Goal: Task Accomplishment & Management: Complete application form

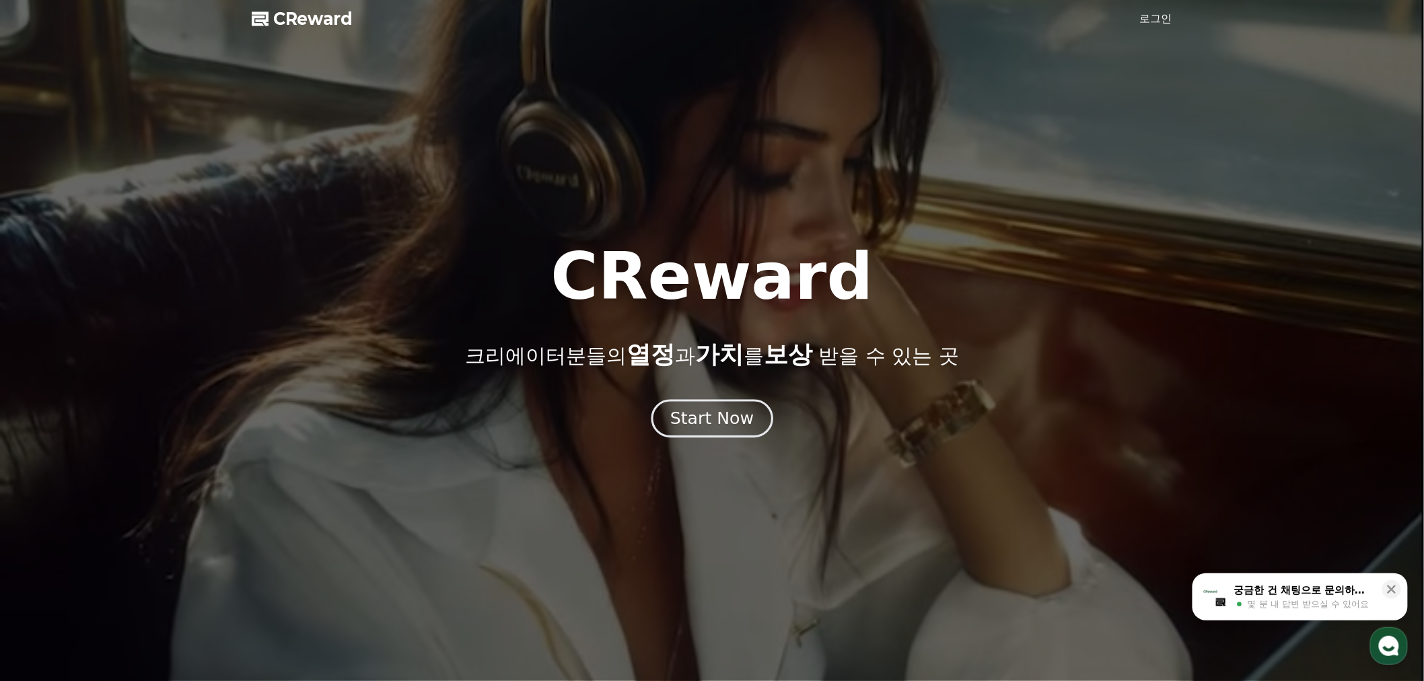
click at [694, 418] on div "Start Now" at bounding box center [711, 418] width 83 height 23
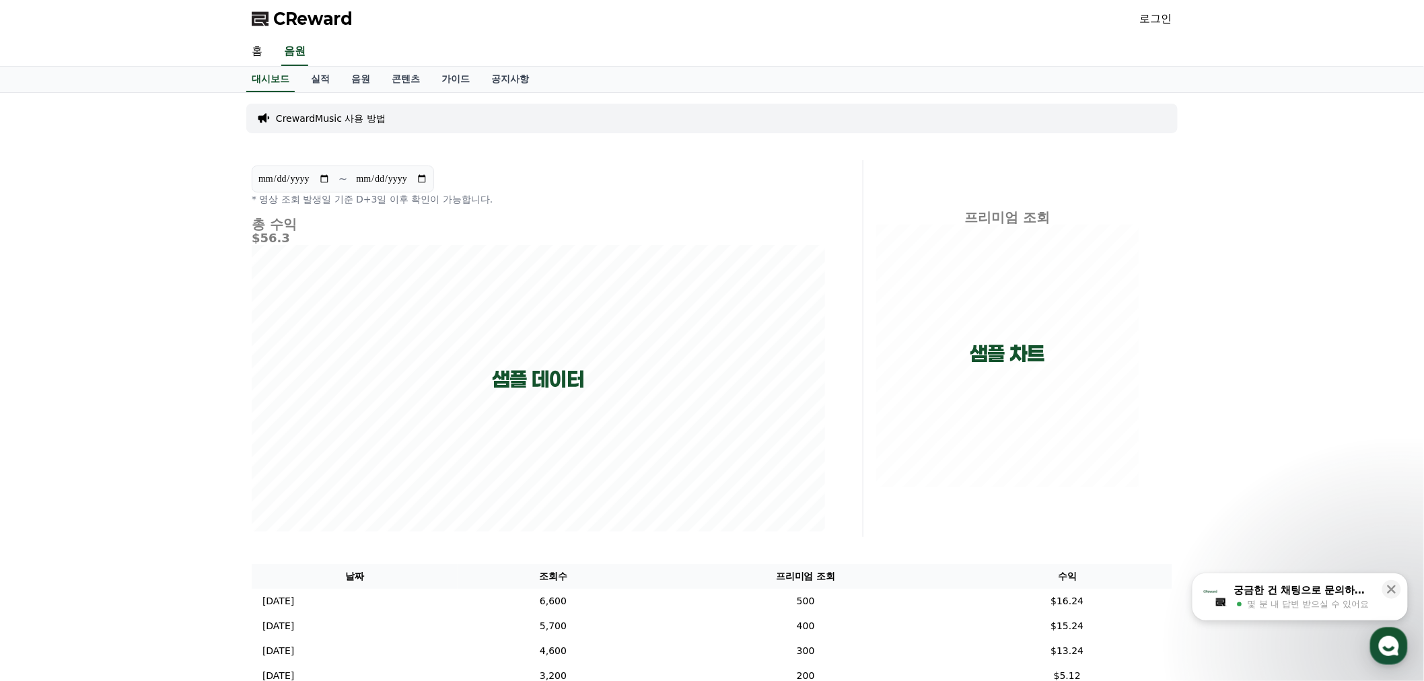
click at [1163, 15] on link "로그인" at bounding box center [1156, 19] width 32 height 16
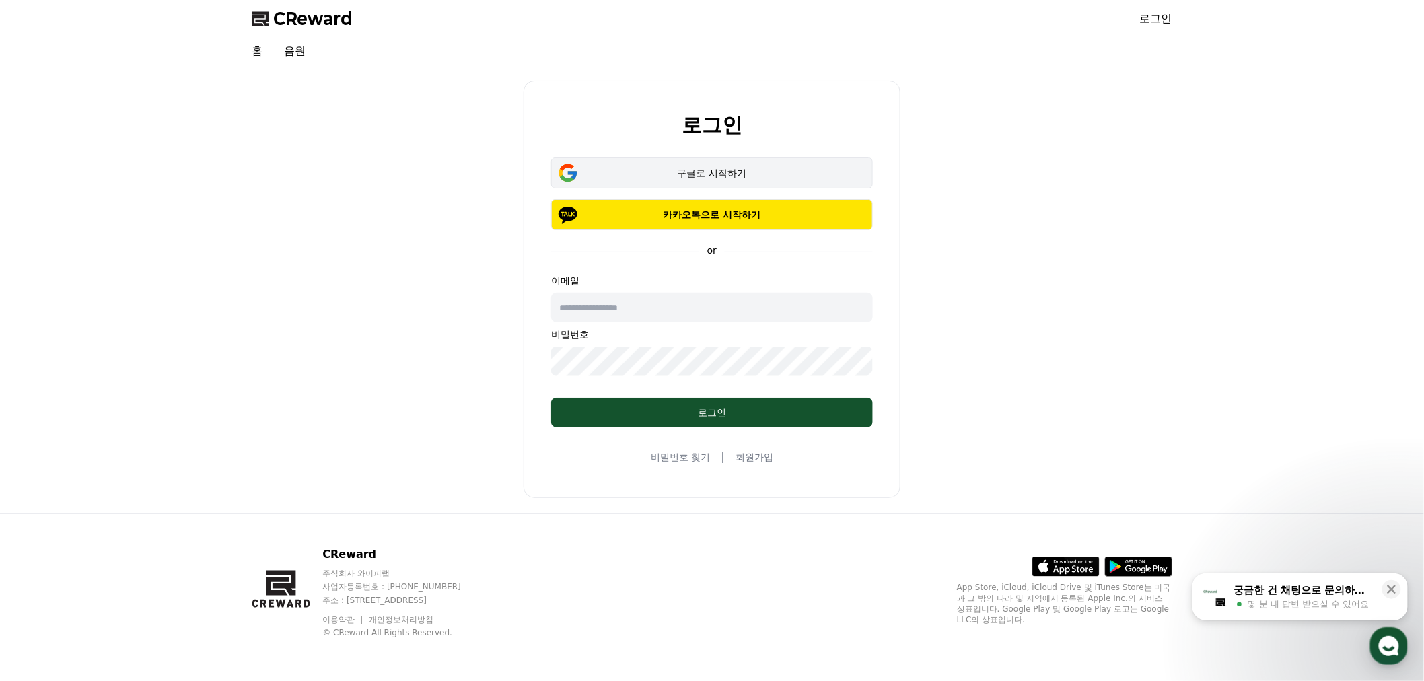
click at [783, 172] on div "구글로 시작하기" at bounding box center [712, 172] width 283 height 13
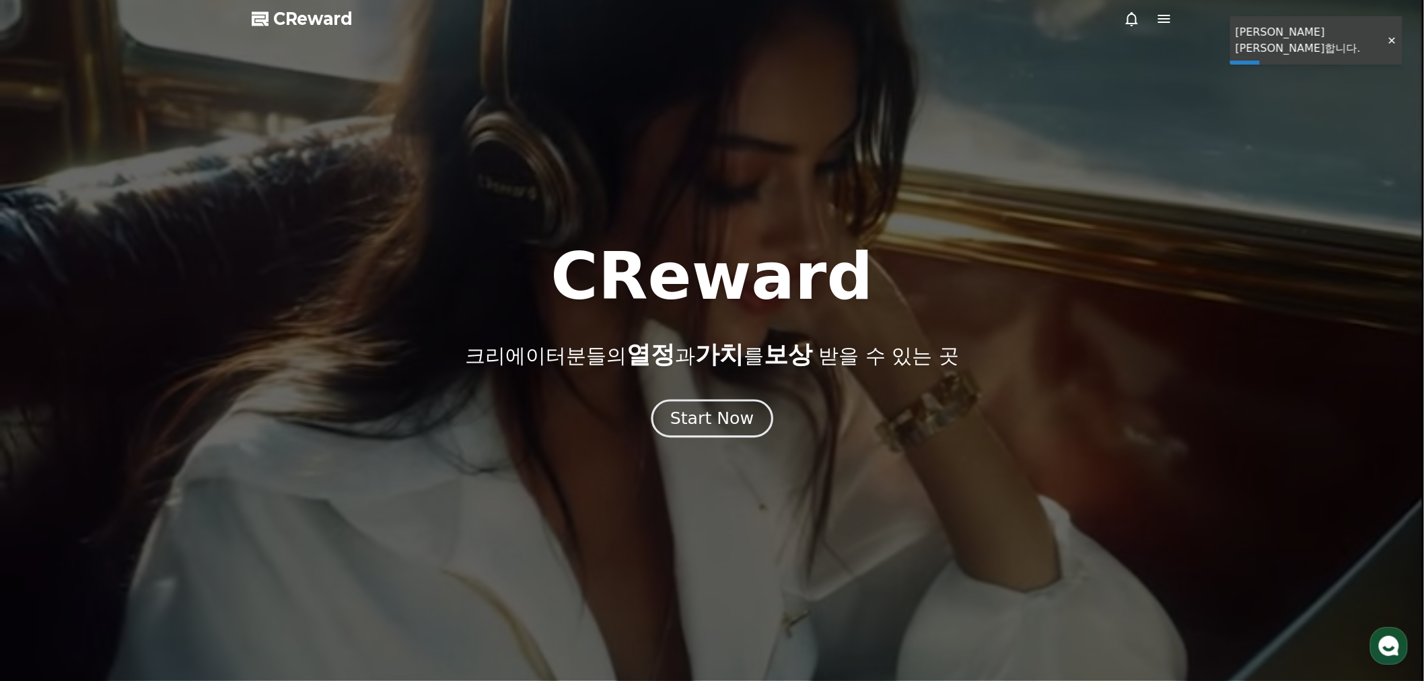
click at [731, 424] on div "Start Now" at bounding box center [711, 418] width 83 height 23
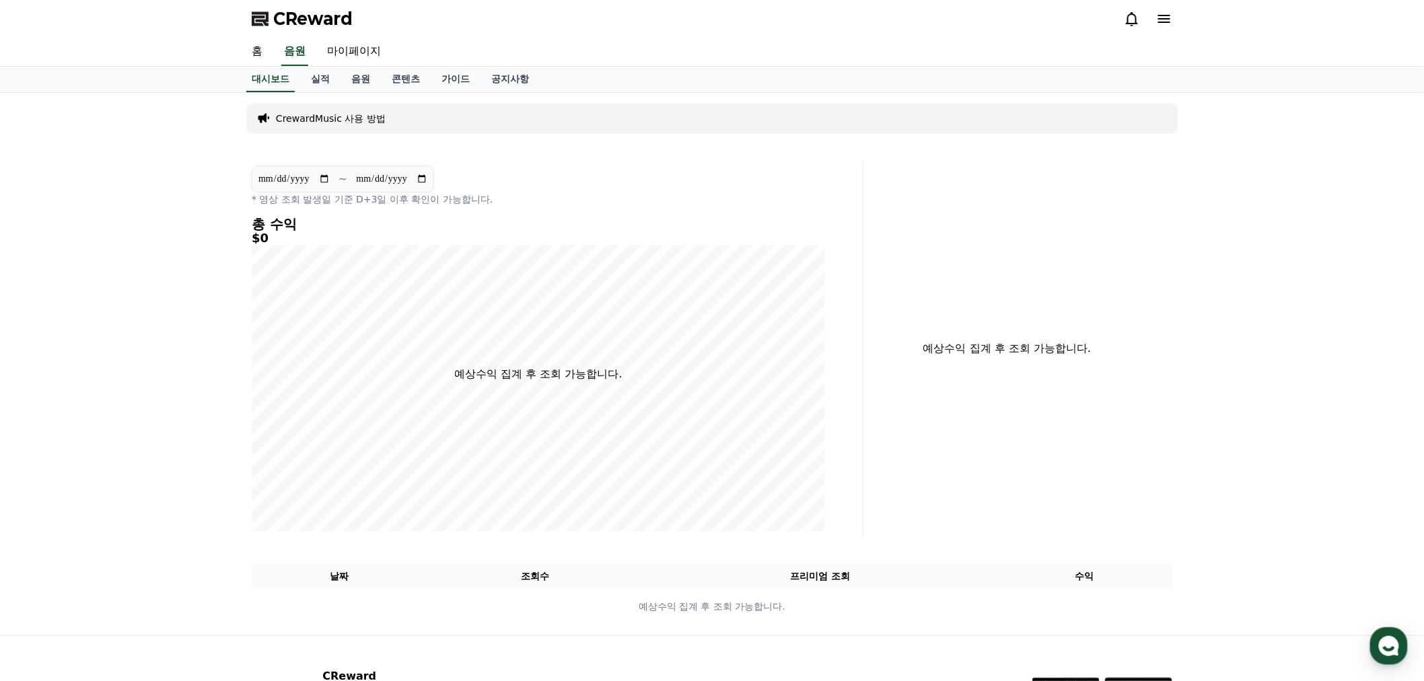
click at [354, 122] on p "CrewardMusic 사용 방법" at bounding box center [331, 118] width 110 height 13
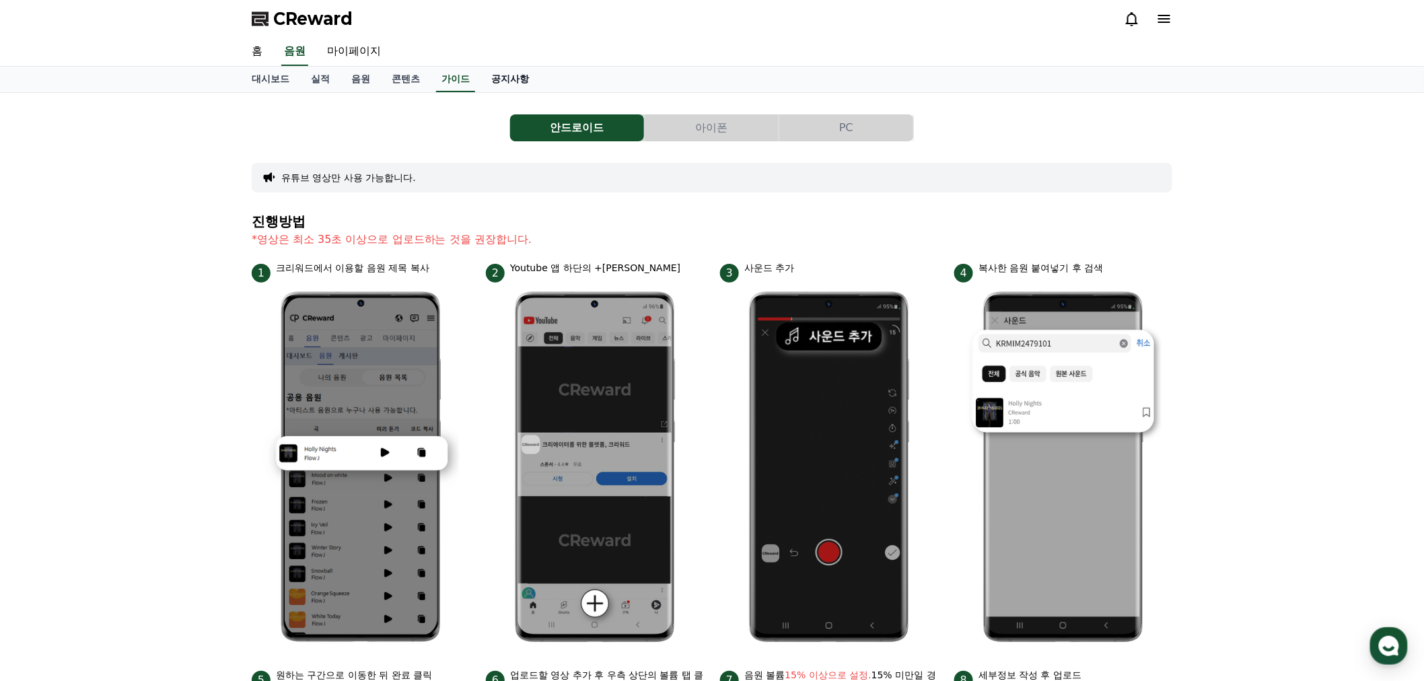
click at [507, 82] on link "공지사항" at bounding box center [510, 80] width 59 height 26
click at [472, 81] on link "가이드" at bounding box center [456, 80] width 50 height 26
click at [409, 81] on link "콘텐츠" at bounding box center [406, 80] width 50 height 26
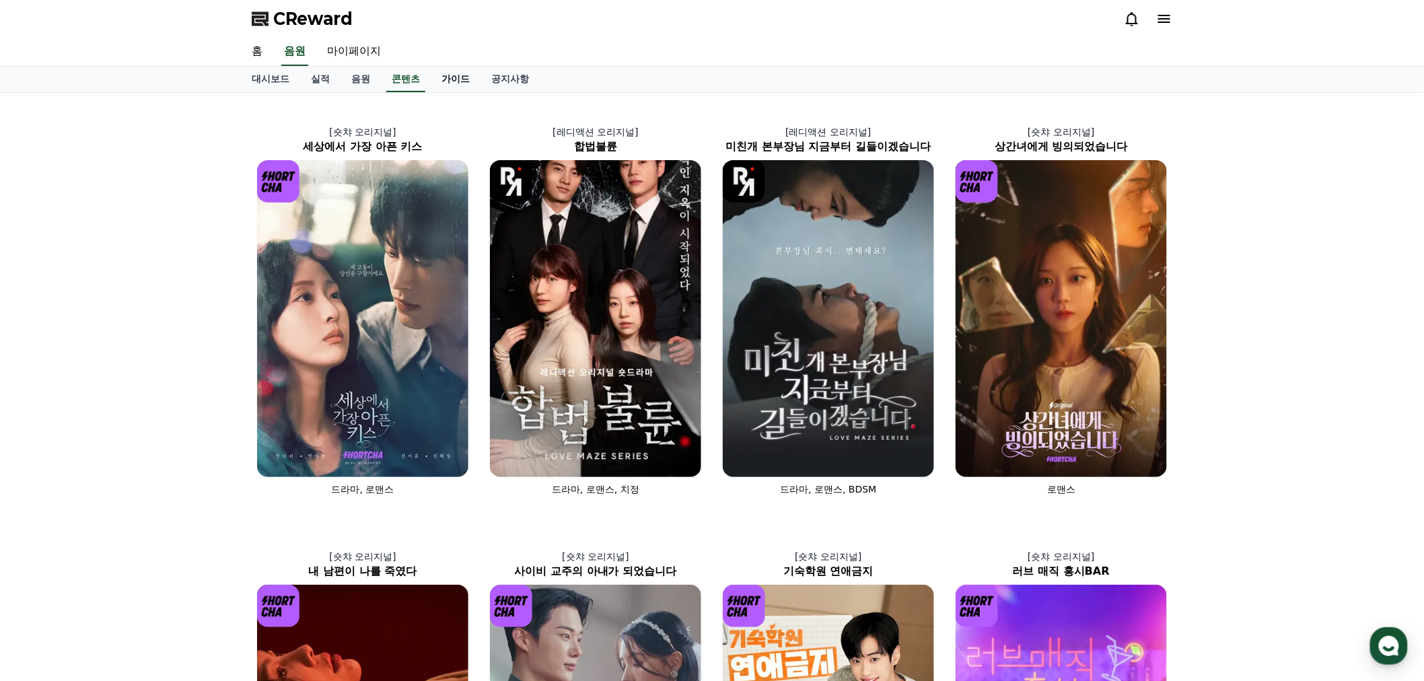
click at [434, 75] on link "가이드" at bounding box center [456, 80] width 50 height 26
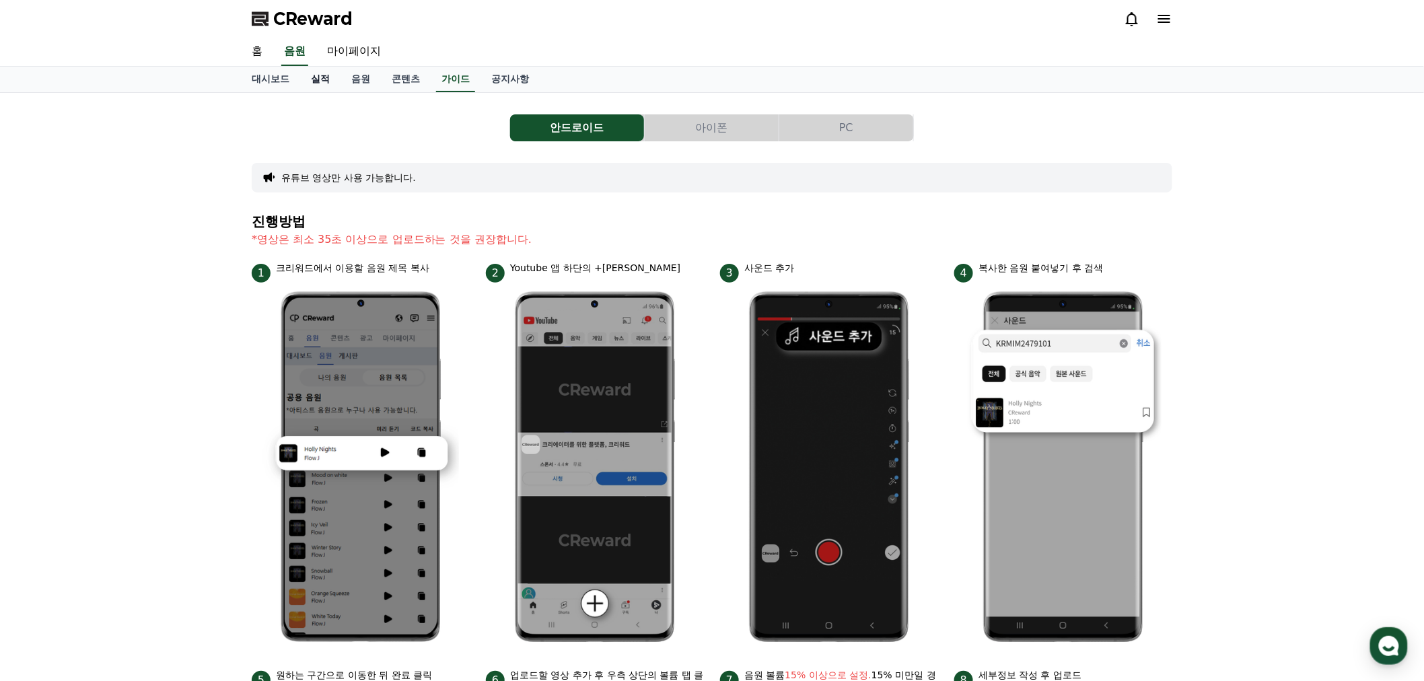
click at [330, 77] on link "실적" at bounding box center [320, 80] width 40 height 26
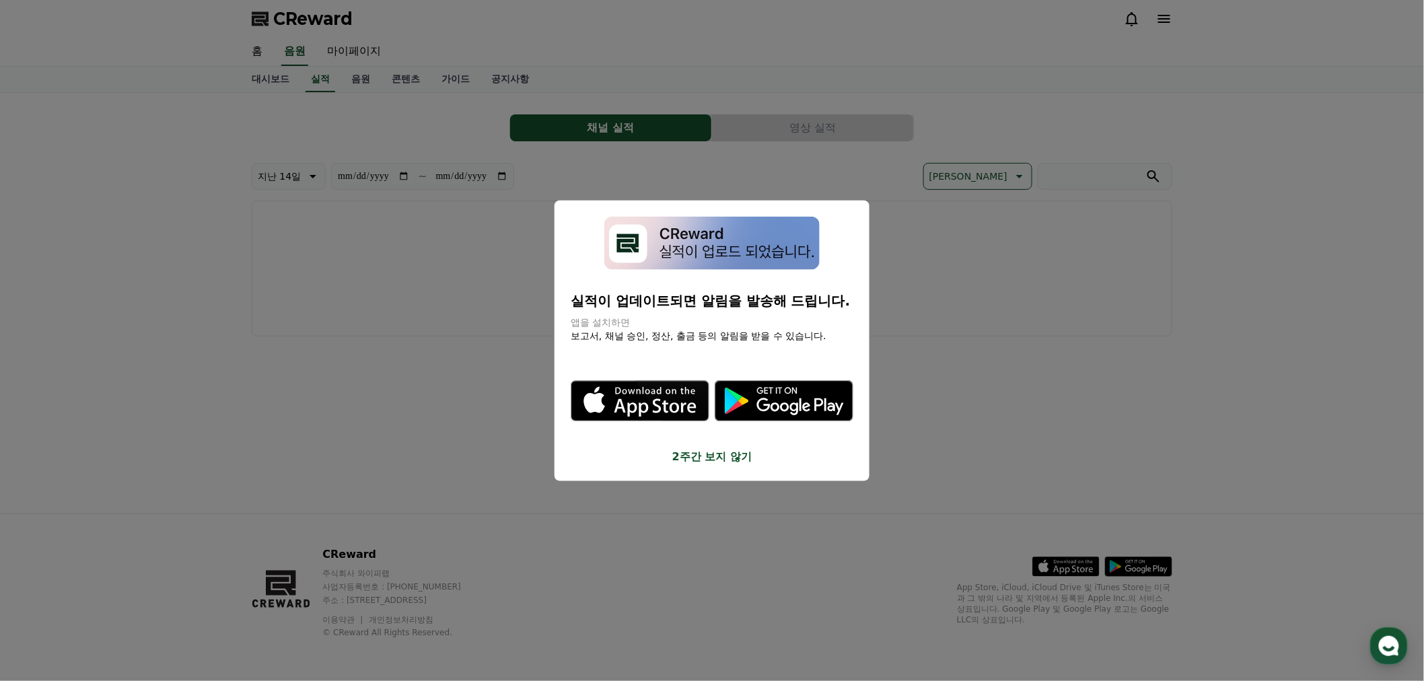
click at [688, 467] on div "실적이 업데이트되면 알림을 발송해 드립니다. 앱을 설치하면 보고서, 채널 승인, 정산, 출금 등의 알림을 받을 수 있습니다. .st0 { fi…" at bounding box center [712, 341] width 315 height 281
click at [690, 460] on button "2주간 보지 않기" at bounding box center [712, 456] width 283 height 16
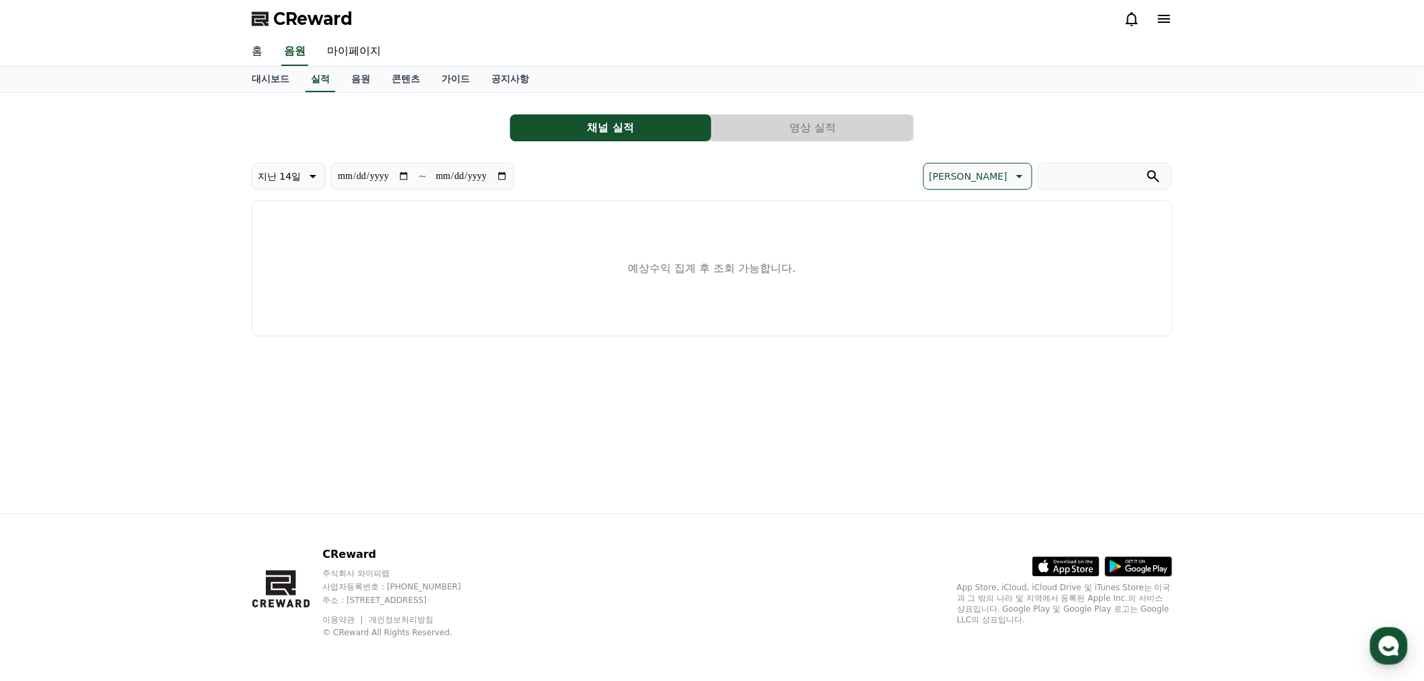
click at [258, 57] on link "홈" at bounding box center [257, 52] width 32 height 28
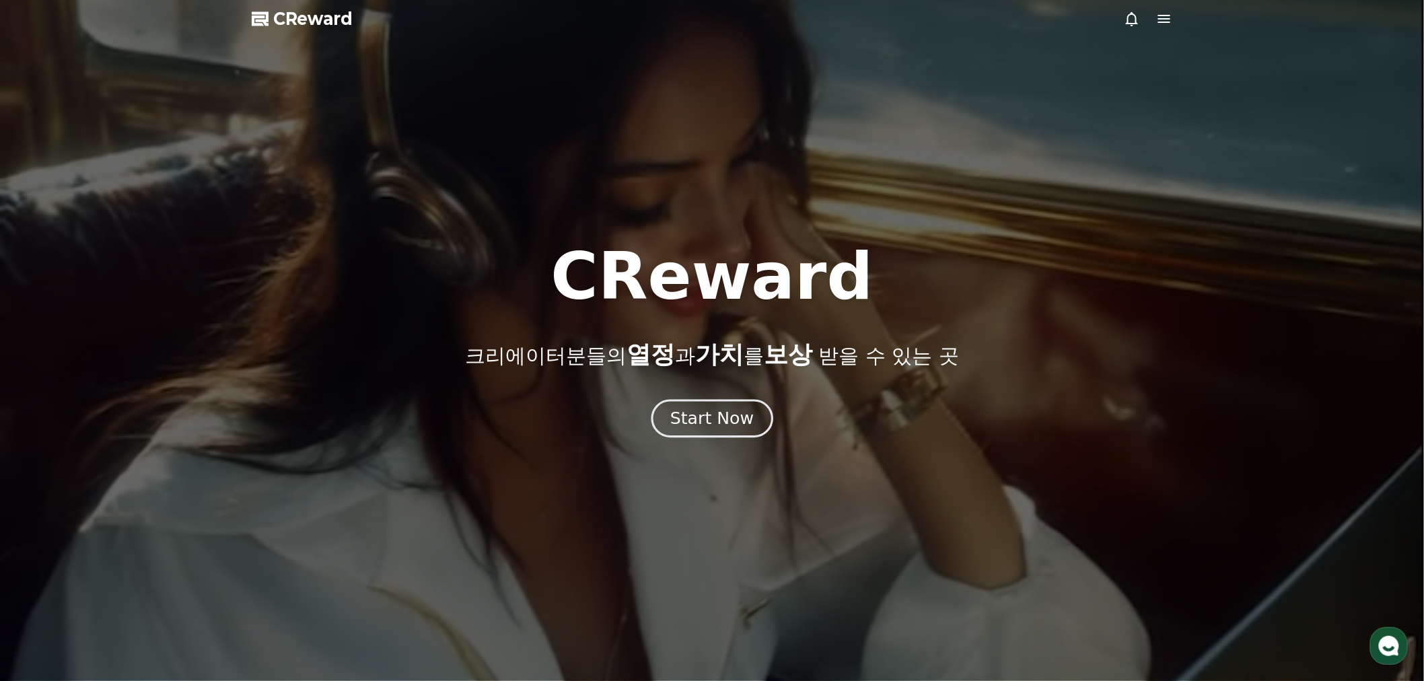
click at [710, 429] on button "Start Now" at bounding box center [712, 419] width 122 height 38
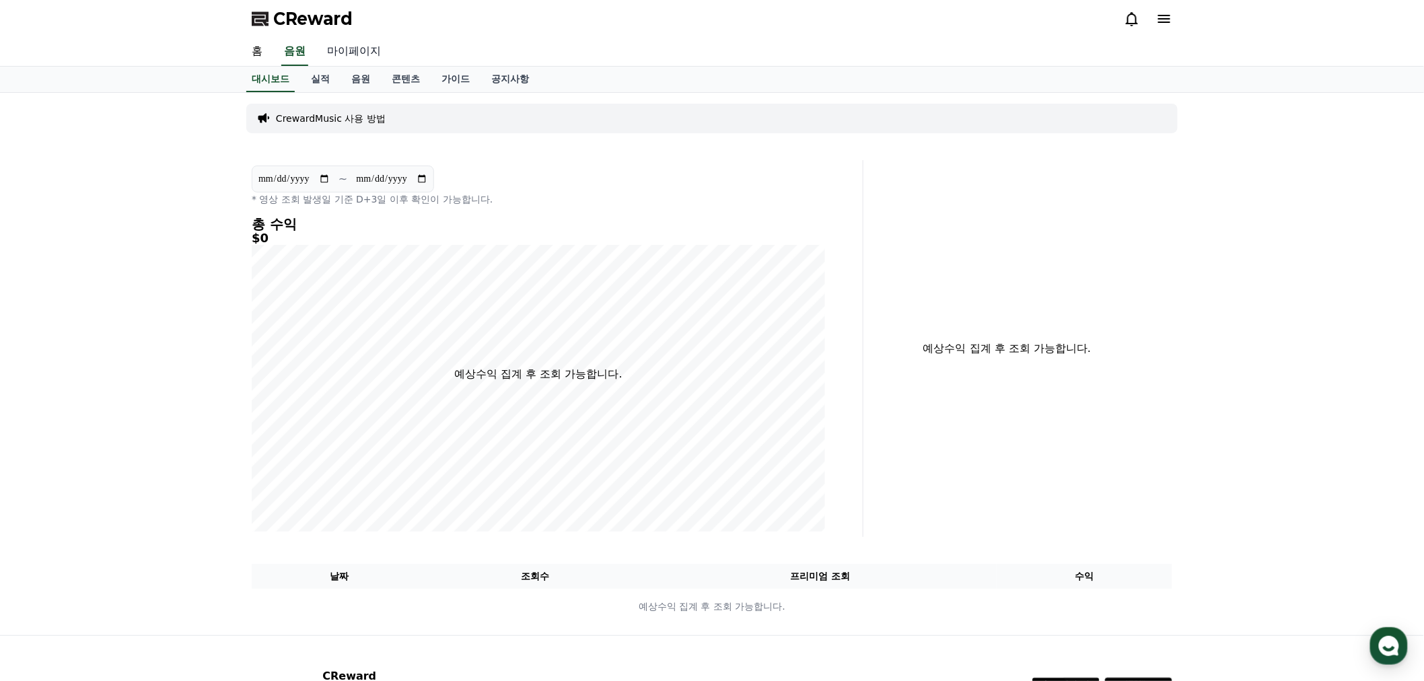
click at [353, 48] on link "마이페이지" at bounding box center [353, 52] width 75 height 28
select select "**********"
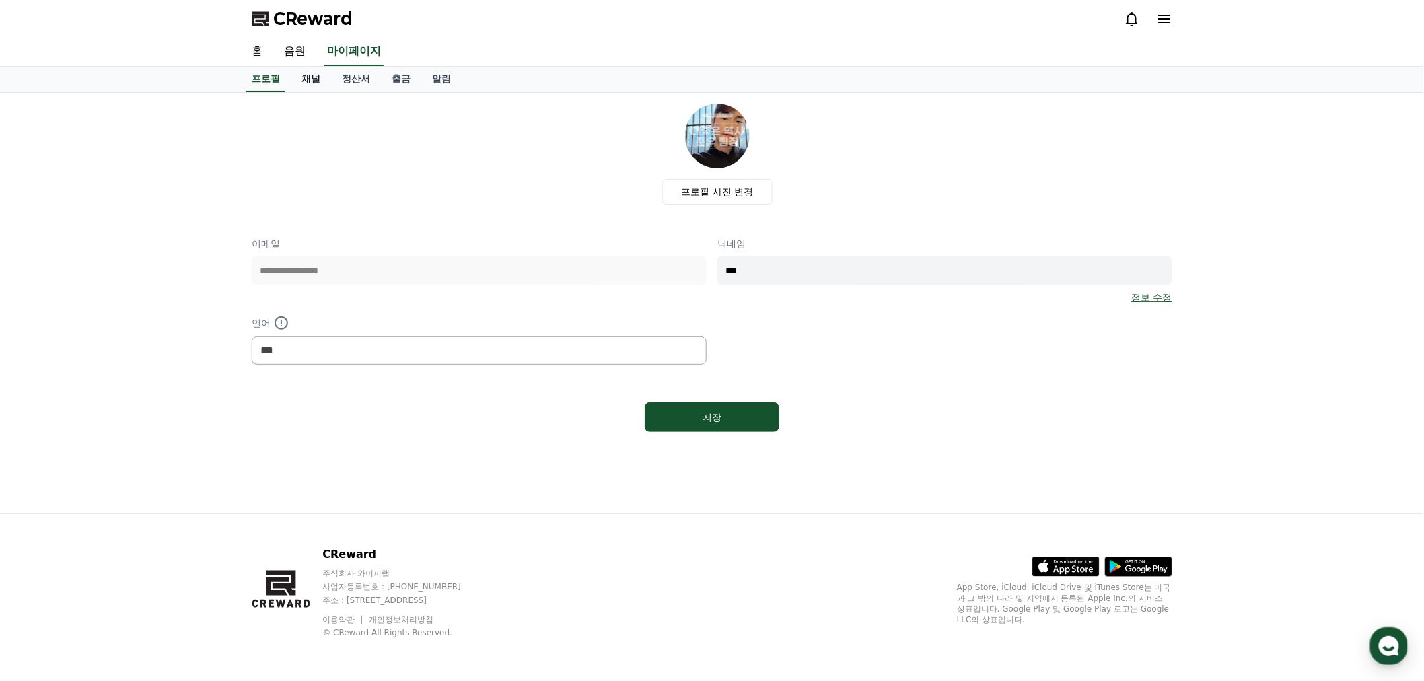
click at [296, 78] on link "채널" at bounding box center [311, 80] width 40 height 26
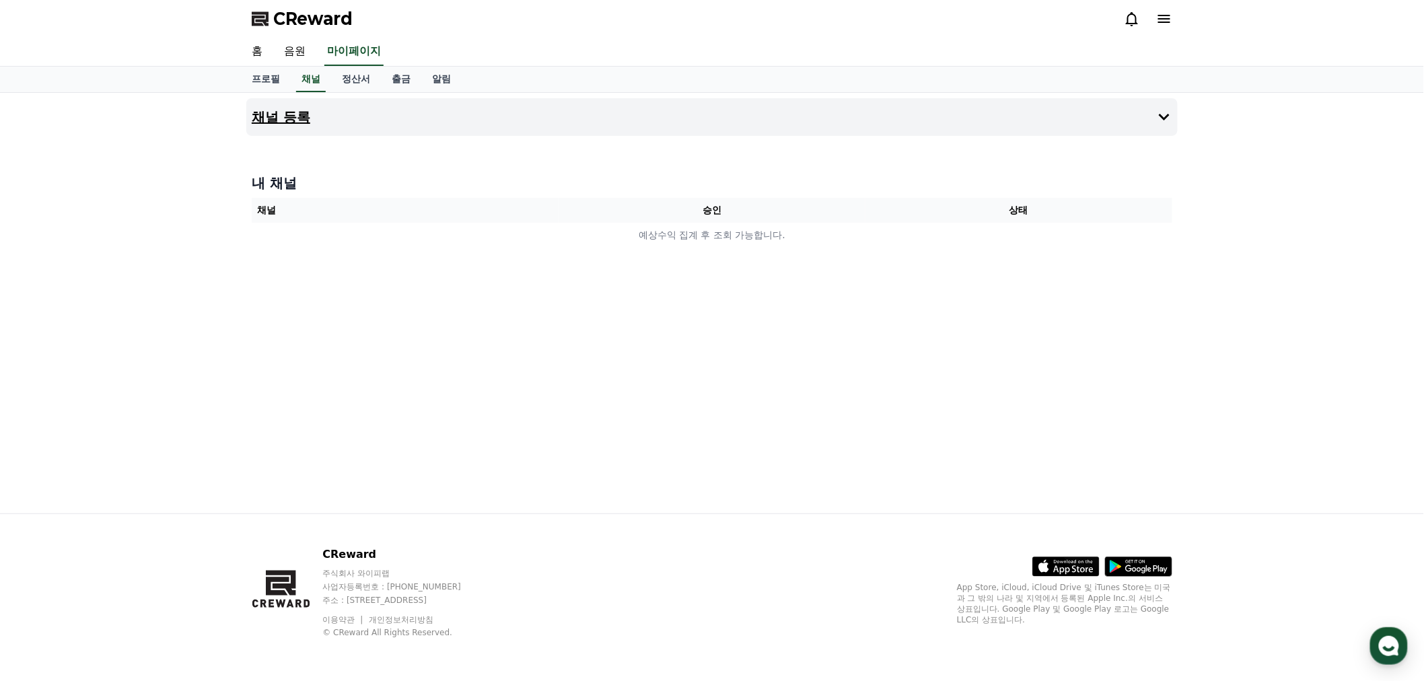
click at [611, 118] on button "채널 등록" at bounding box center [711, 117] width 931 height 38
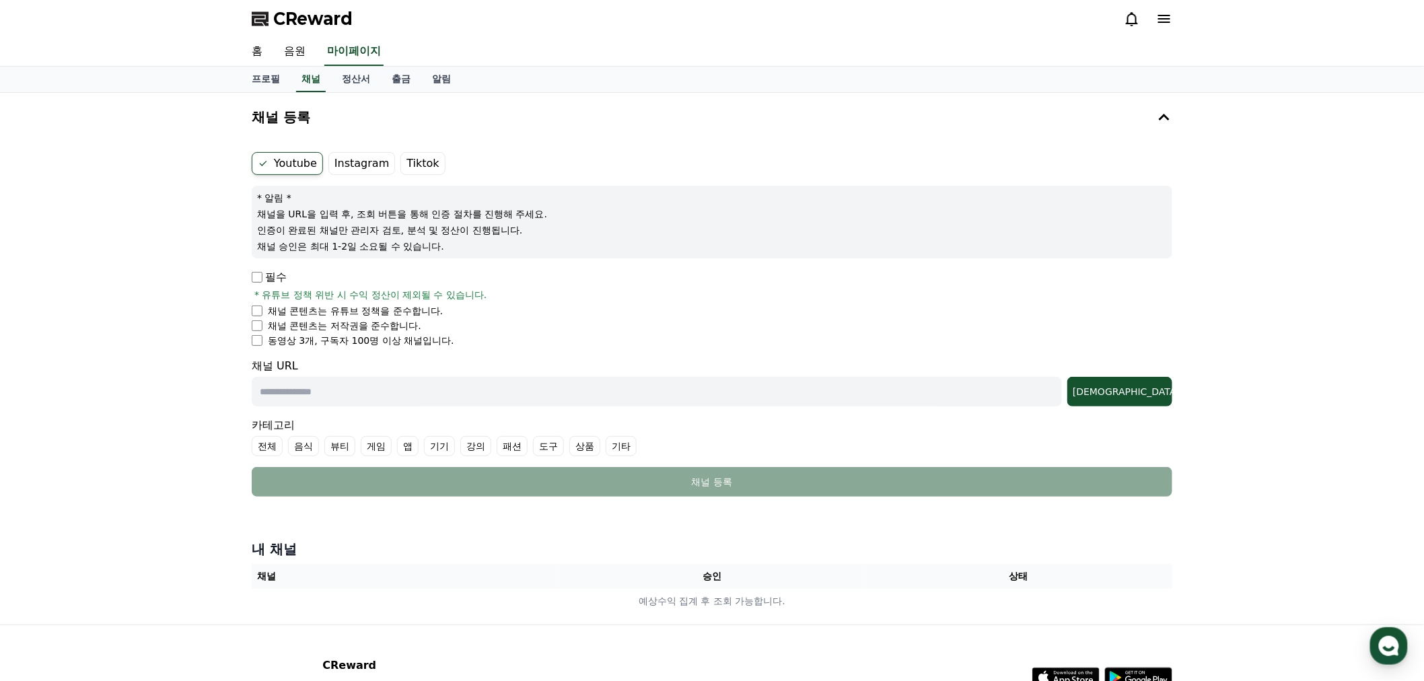
click at [263, 338] on li "동영상 3개, 구독자 100명 이상 채널입니다." at bounding box center [712, 340] width 921 height 13
